Goal: Connect with others: Participate in discussion

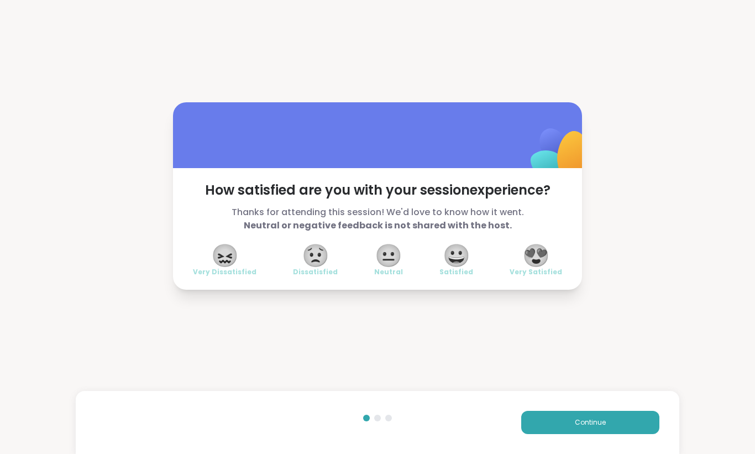
drag, startPoint x: 0, startPoint y: 0, endPoint x: 308, endPoint y: 319, distance: 443.5
click at [311, 319] on div "How satisfied are you with your session experience? Thanks for attending this s…" at bounding box center [377, 196] width 755 height 392
click at [296, 330] on div "How satisfied are you with your session experience? Thanks for attending this s…" at bounding box center [377, 196] width 755 height 392
click at [593, 429] on button "Continue" at bounding box center [590, 421] width 138 height 23
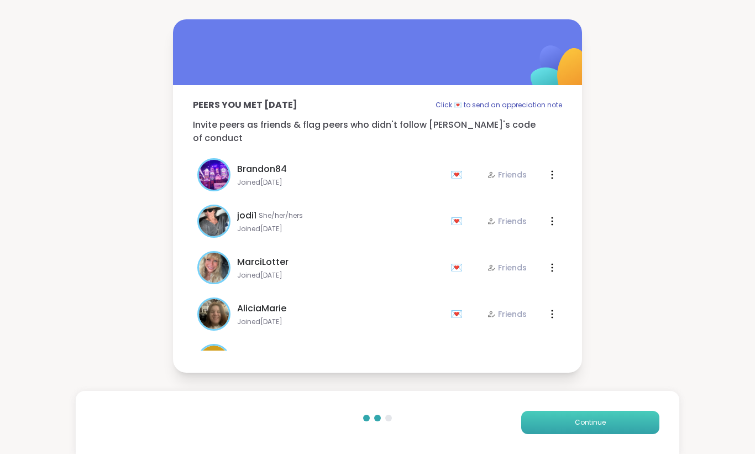
click at [593, 429] on button "Continue" at bounding box center [590, 421] width 138 height 23
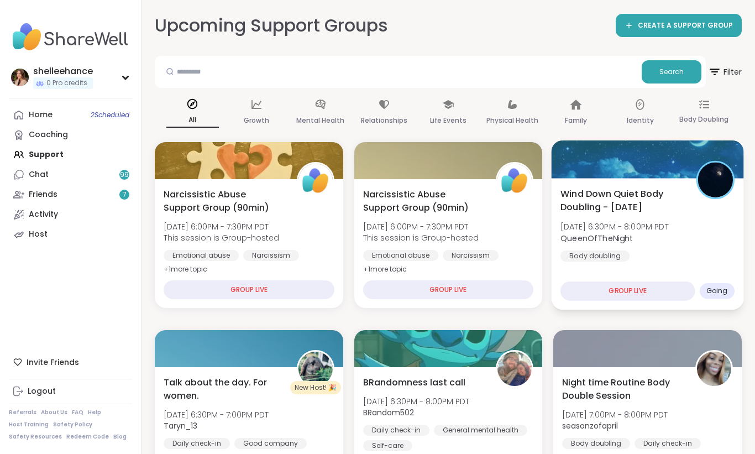
click at [715, 253] on div "Wind Down Quiet Body Doubling - [DATE] [DATE] 6:30PM - 8:00PM PDT QueenOfTheNig…" at bounding box center [647, 224] width 174 height 75
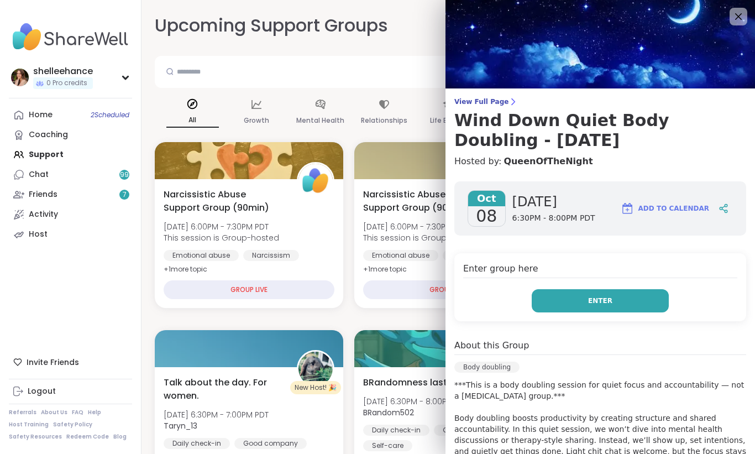
click at [574, 296] on button "Enter" at bounding box center [599, 300] width 137 height 23
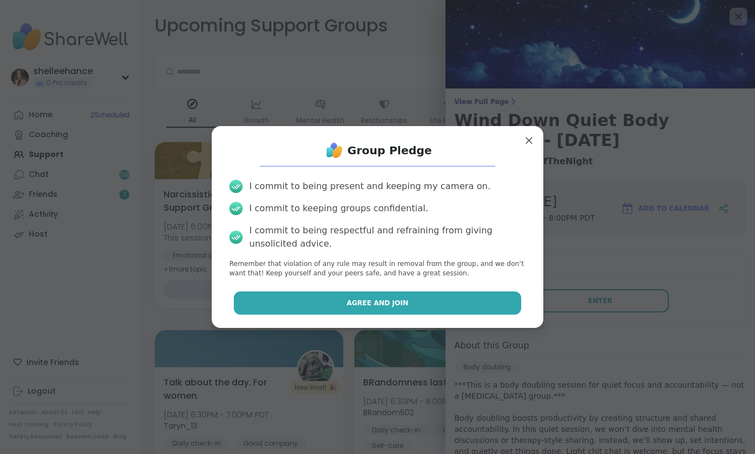
click at [329, 312] on button "Agree and Join" at bounding box center [378, 302] width 288 height 23
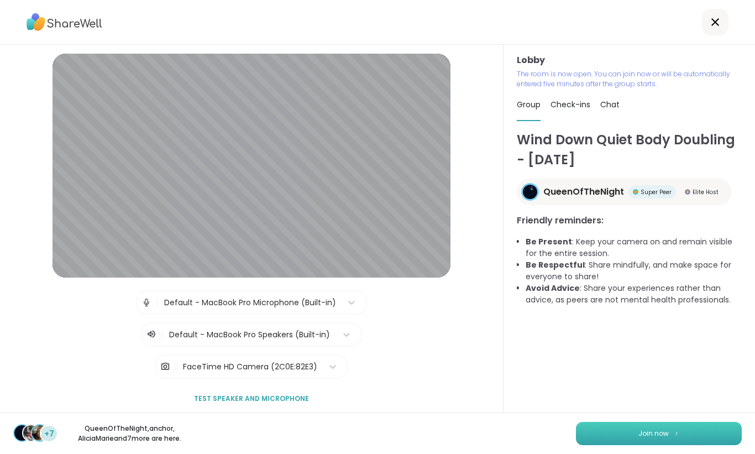
click at [650, 438] on span "Join now" at bounding box center [653, 433] width 30 height 10
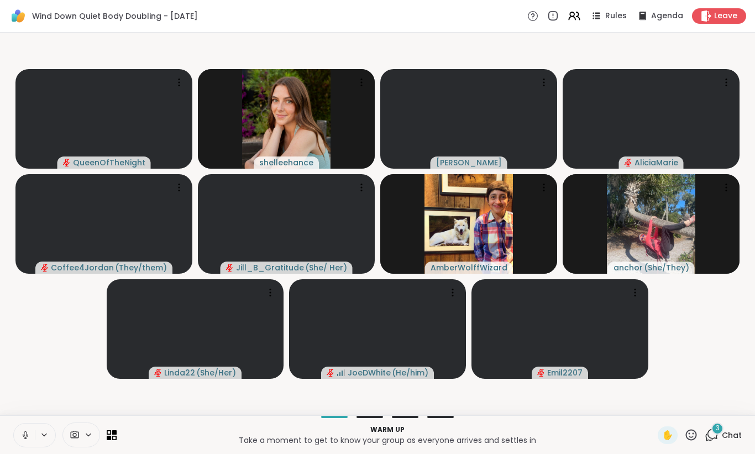
click at [21, 436] on icon at bounding box center [25, 435] width 10 height 10
click at [22, 439] on button at bounding box center [24, 434] width 21 height 23
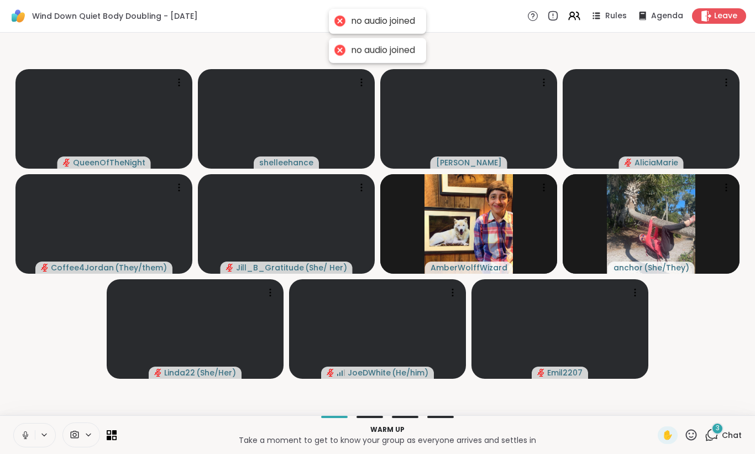
click at [22, 434] on icon at bounding box center [25, 435] width 10 height 10
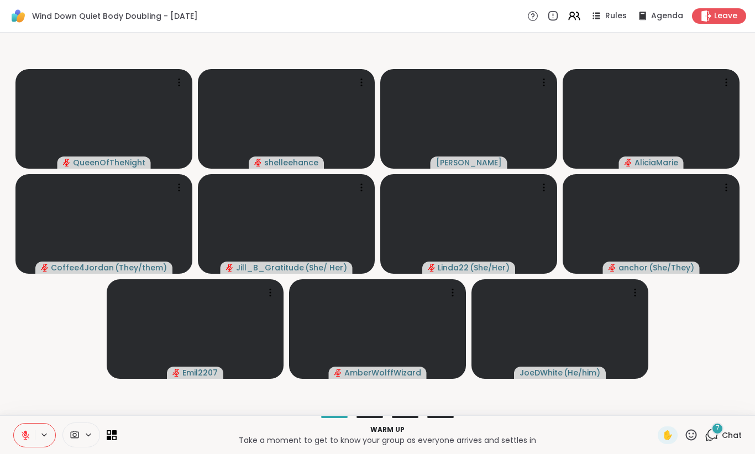
click at [396, 56] on video-player-container "QueenOfTheNight shelleehance [PERSON_NAME] Coffee4Jordan ( They/them ) Jill_B_G…" at bounding box center [377, 223] width 741 height 373
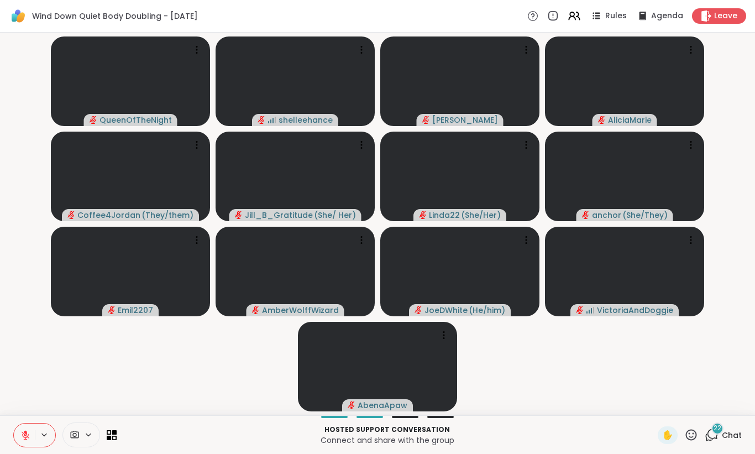
click at [725, 430] on span "Chat" at bounding box center [732, 434] width 20 height 11
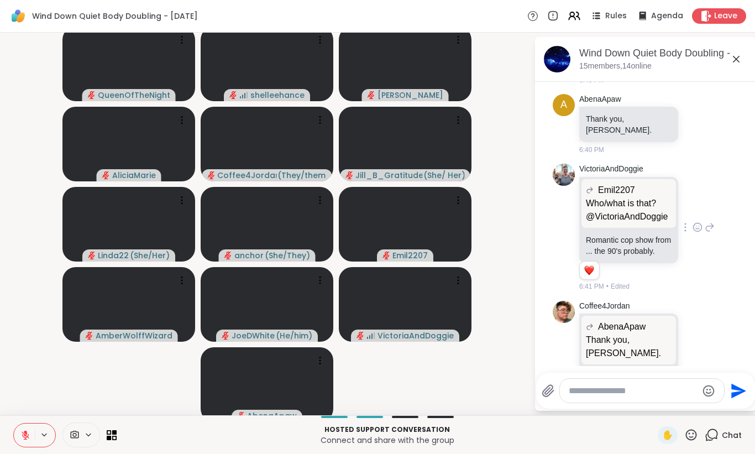
scroll to position [2303, 0]
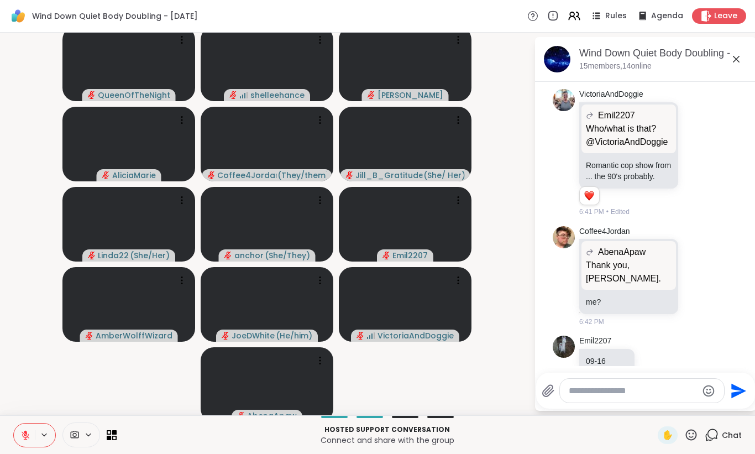
click at [735, 57] on icon at bounding box center [736, 59] width 7 height 7
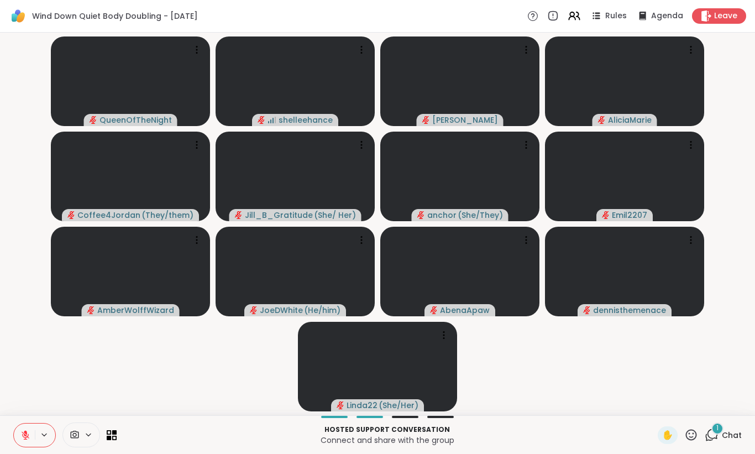
click at [735, 57] on video-player-container "QueenOfTheNight shelleehance [PERSON_NAME] Coffee4Jordan ( They/them ) Jill_B_G…" at bounding box center [377, 223] width 741 height 373
